Goal: Find specific page/section: Find specific page/section

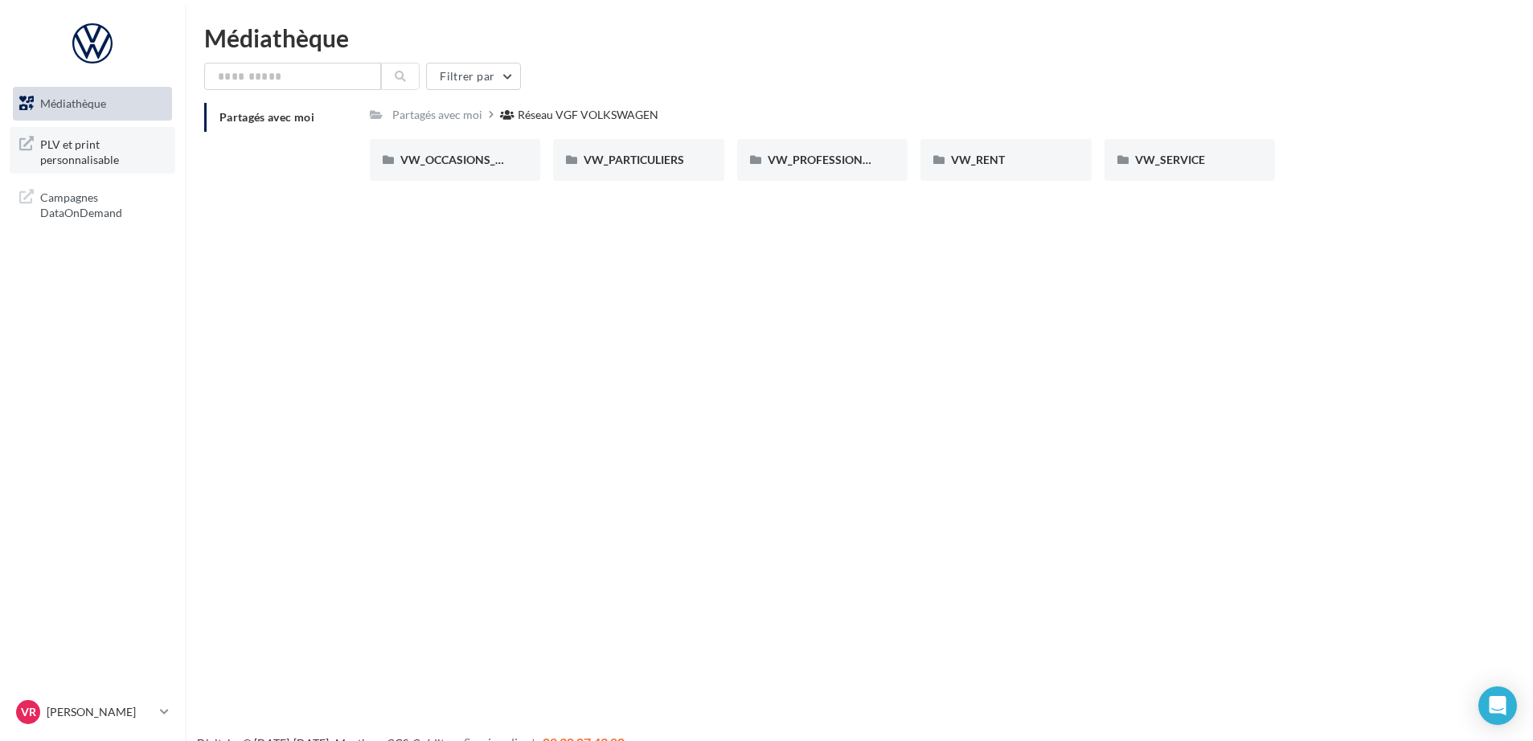
click at [40, 165] on span "PLV et print personnalisable" at bounding box center [102, 150] width 125 height 35
click at [98, 42] on div at bounding box center [92, 43] width 129 height 40
click at [76, 153] on span "PLV et print personnalisable" at bounding box center [102, 150] width 125 height 35
click at [101, 34] on div at bounding box center [92, 43] width 129 height 40
click at [84, 149] on span "PLV et print personnalisable" at bounding box center [102, 150] width 125 height 35
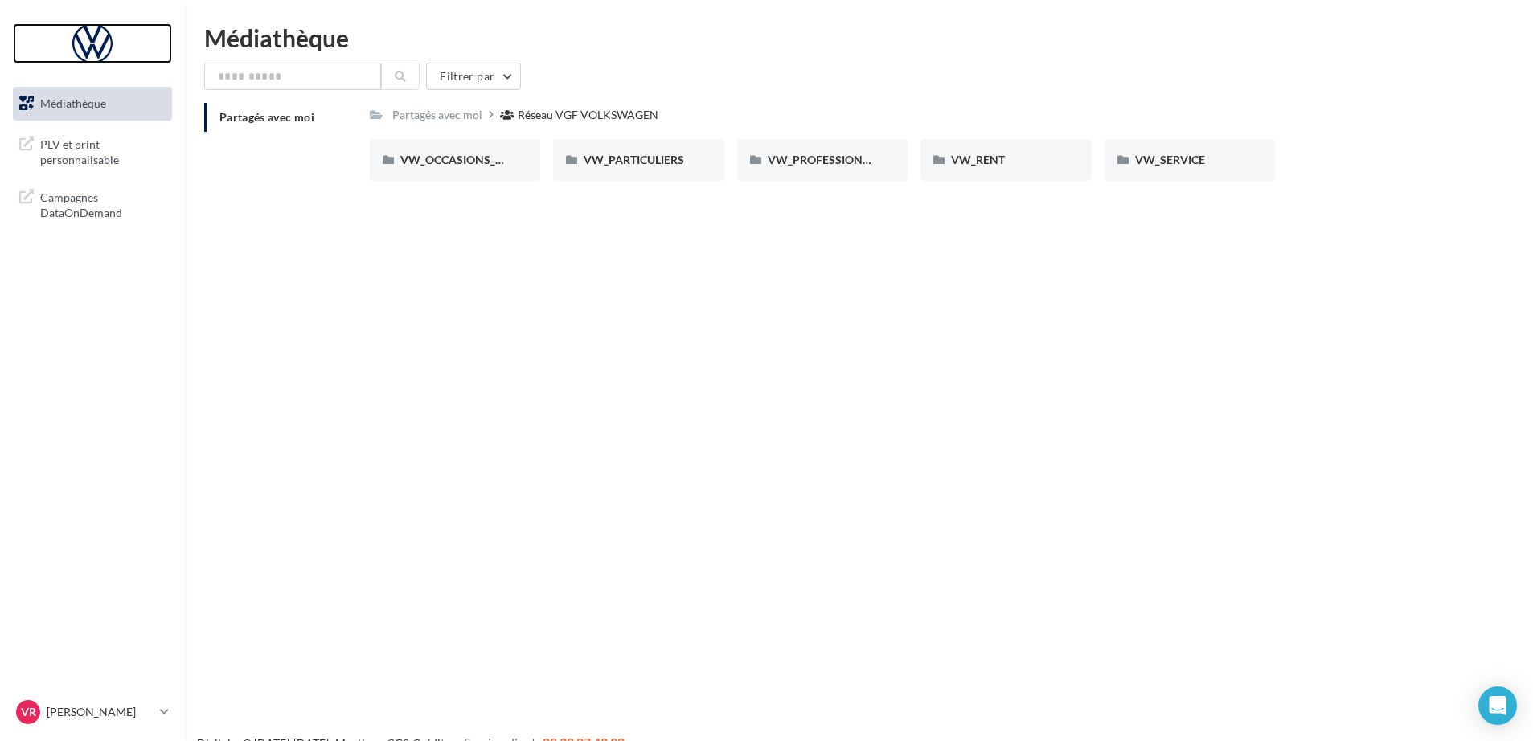
click at [88, 39] on div at bounding box center [92, 43] width 129 height 40
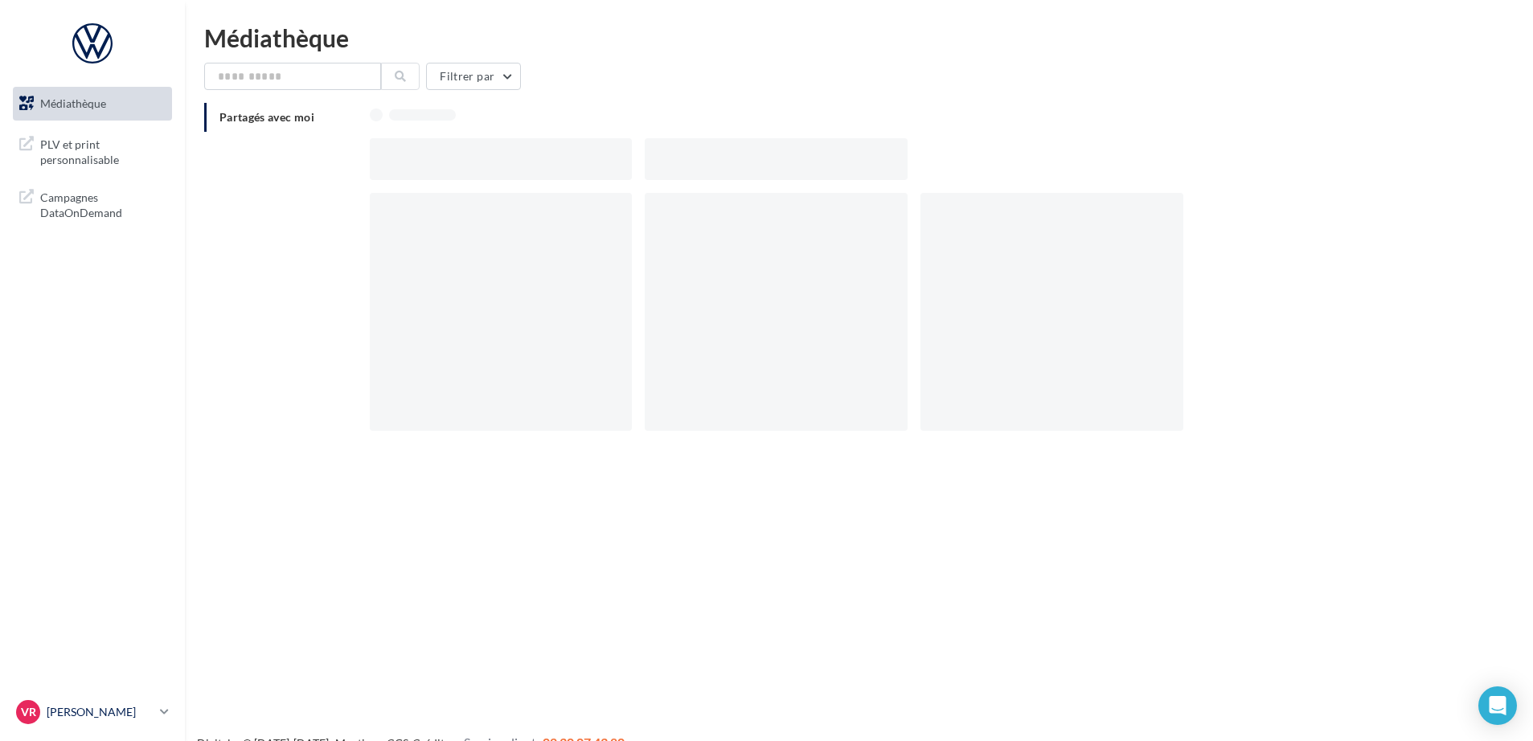
click at [104, 704] on p "[PERSON_NAME]" at bounding box center [100, 712] width 107 height 16
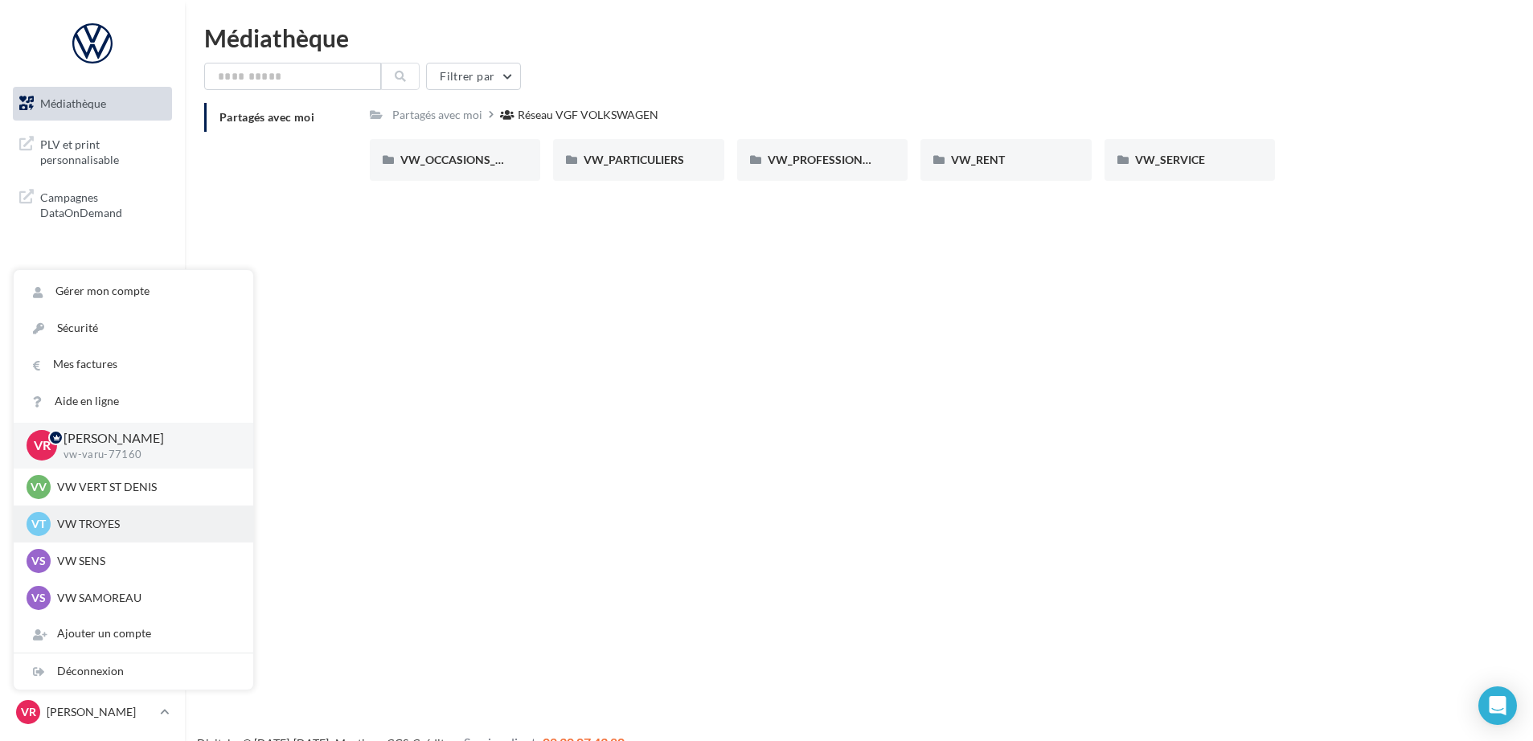
click at [114, 516] on p "VW TROYES" at bounding box center [145, 524] width 177 height 16
